Goal: Transaction & Acquisition: Purchase product/service

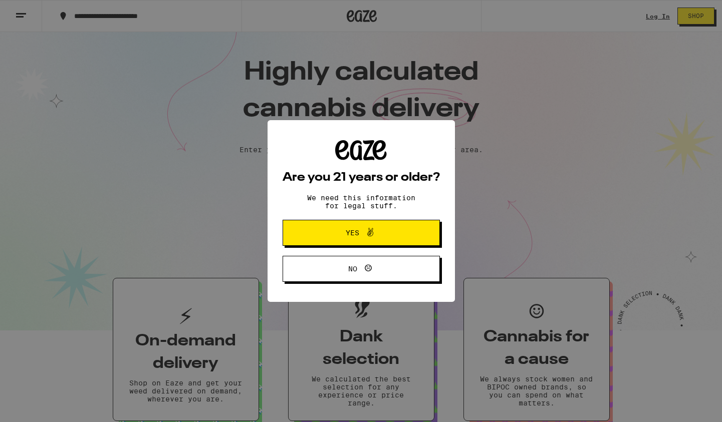
click at [322, 233] on button "Yes" at bounding box center [360, 233] width 157 height 26
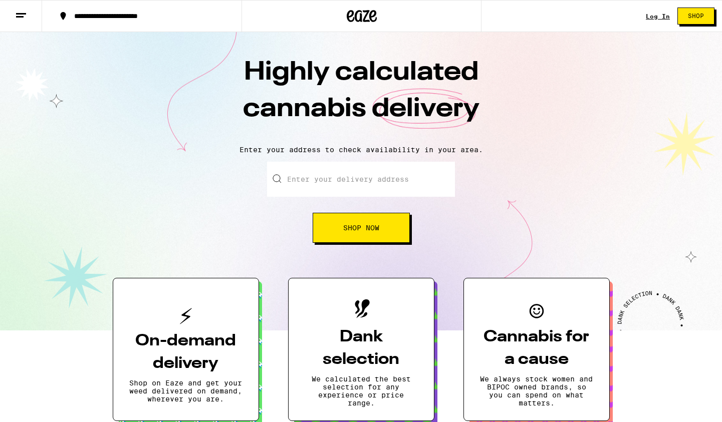
click at [314, 183] on input "Enter your delivery address" at bounding box center [361, 179] width 188 height 35
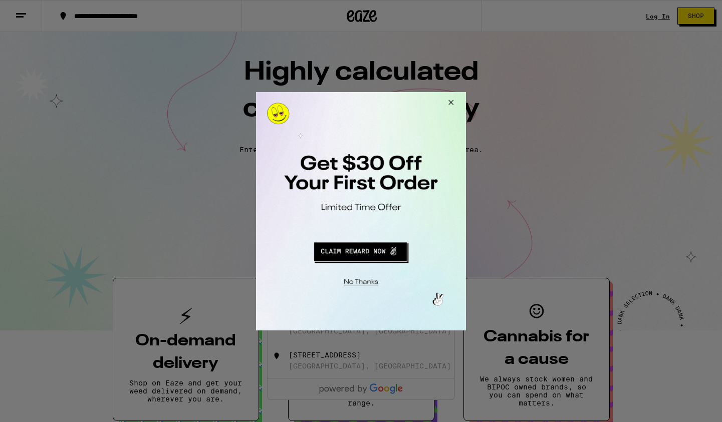
type input "[STREET_ADDRESS][PERSON_NAME][US_STATE]"
drag, startPoint x: 570, startPoint y: 274, endPoint x: 452, endPoint y: 101, distance: 209.5
click at [452, 101] on button "Close Modal" at bounding box center [449, 104] width 27 height 24
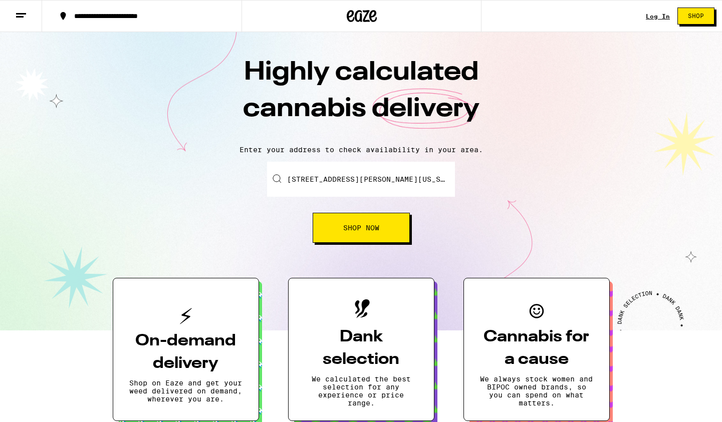
click at [660, 16] on link "Log In" at bounding box center [658, 16] width 24 height 7
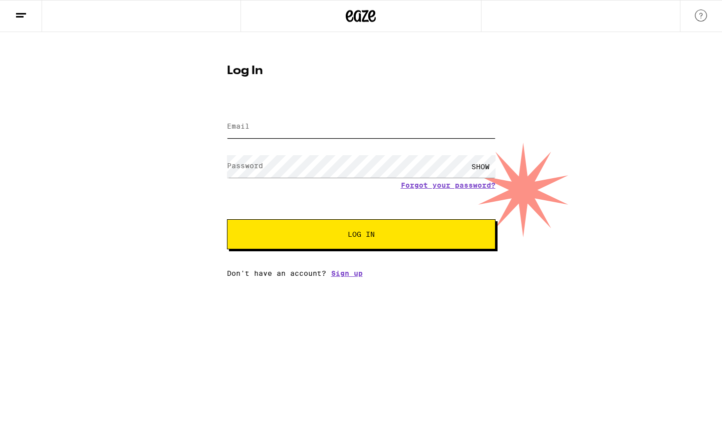
type input "[PERSON_NAME][EMAIL_ADDRESS][DOMAIN_NAME]"
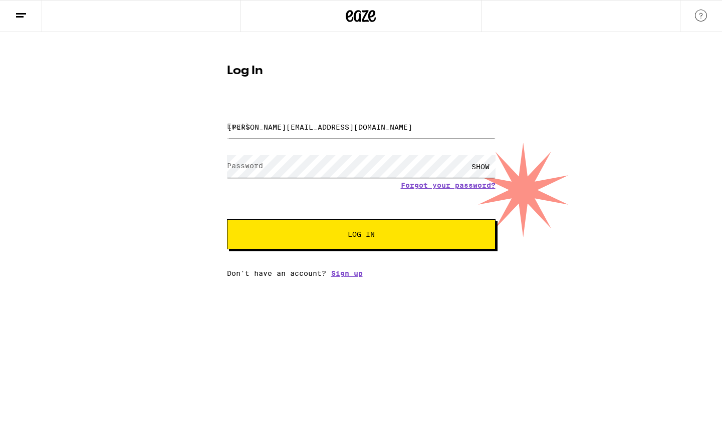
click at [361, 235] on button "Log In" at bounding box center [361, 234] width 268 height 30
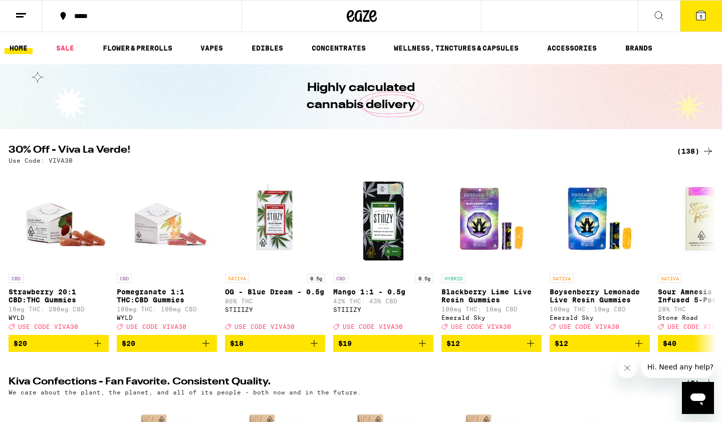
click at [661, 12] on icon at bounding box center [659, 16] width 12 height 12
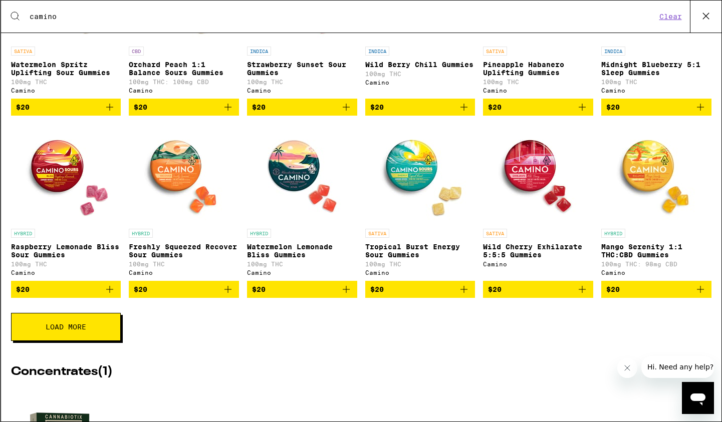
scroll to position [294, 0]
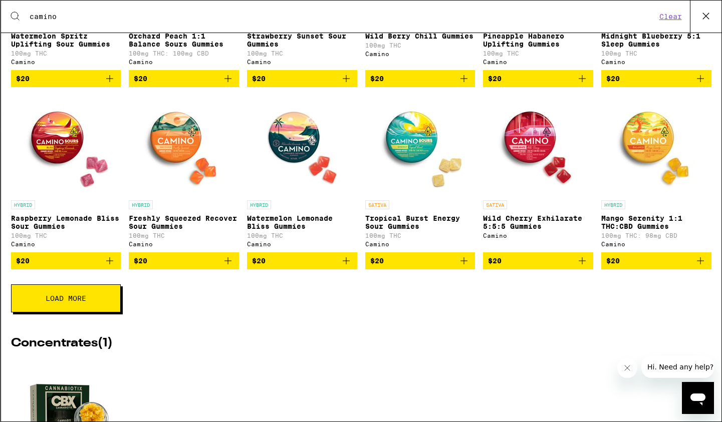
type input "camino"
click at [91, 313] on button "Load More" at bounding box center [66, 298] width 110 height 28
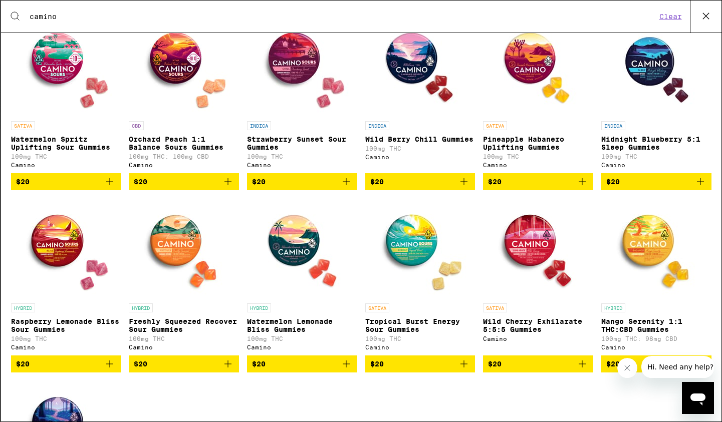
scroll to position [154, 0]
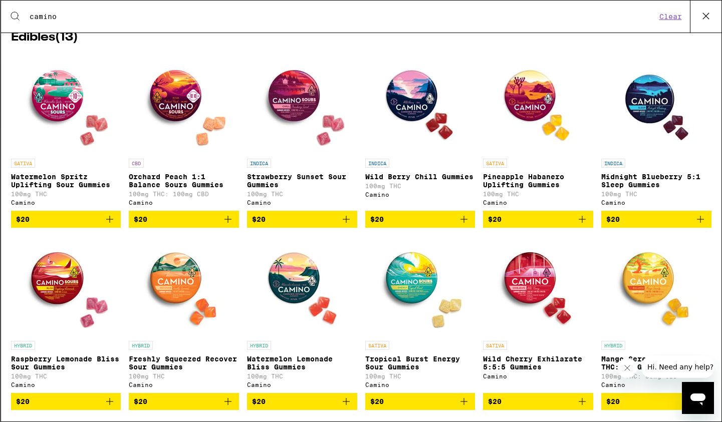
click at [62, 244] on img "Open page for Raspberry Lemonade Bliss Sour Gummies from Camino" at bounding box center [66, 286] width 100 height 100
